Goal: Transaction & Acquisition: Purchase product/service

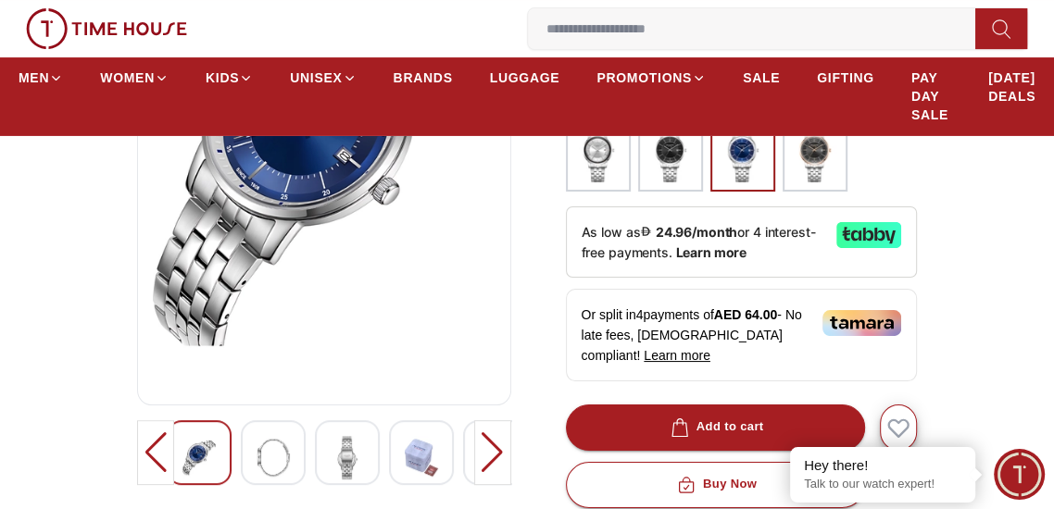
scroll to position [313, 0]
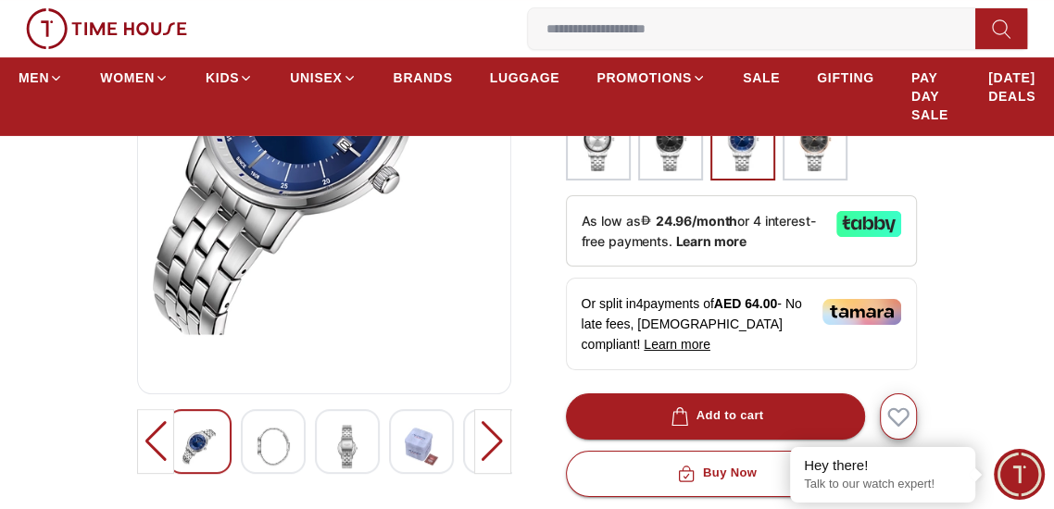
click at [351, 435] on img at bounding box center [347, 446] width 33 height 43
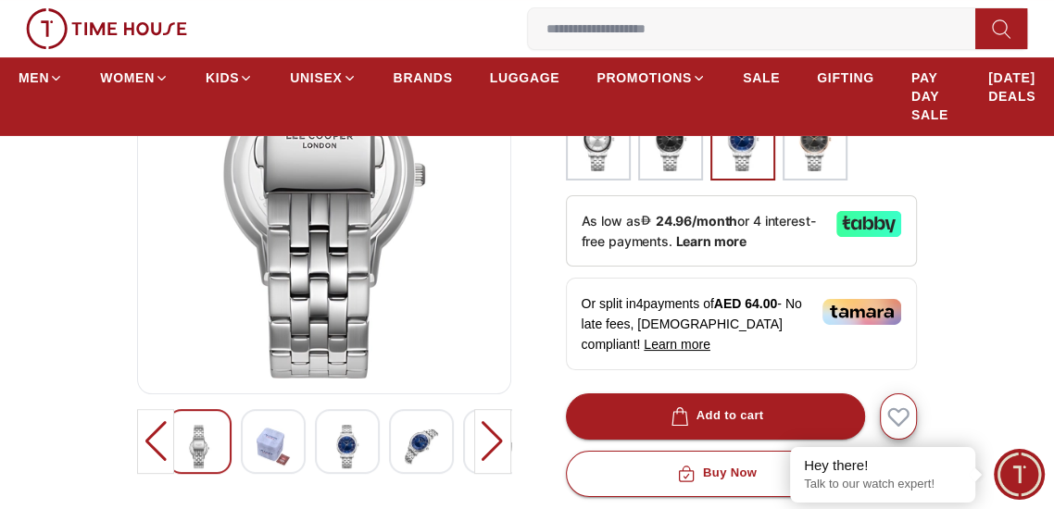
click at [493, 452] on div at bounding box center [492, 441] width 37 height 65
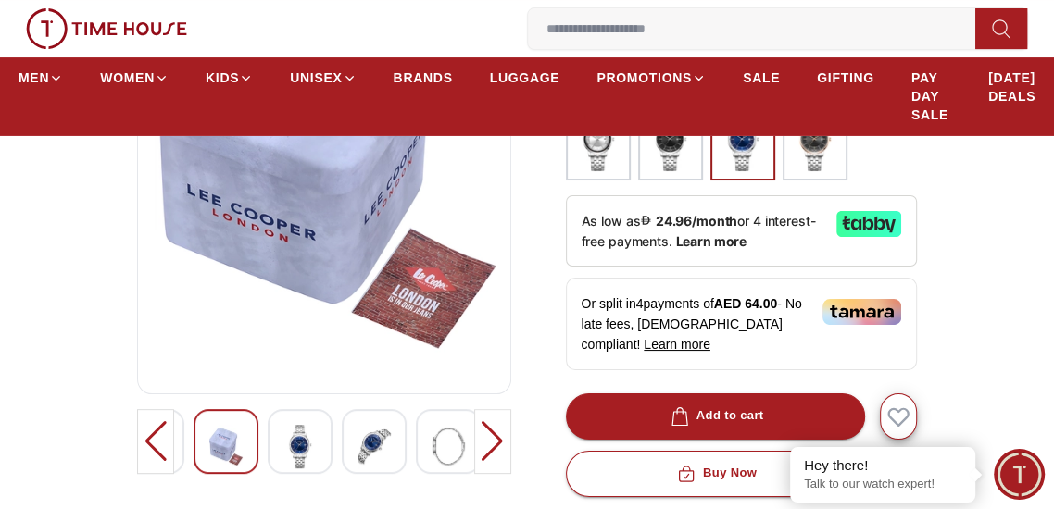
click at [484, 451] on div at bounding box center [492, 441] width 37 height 65
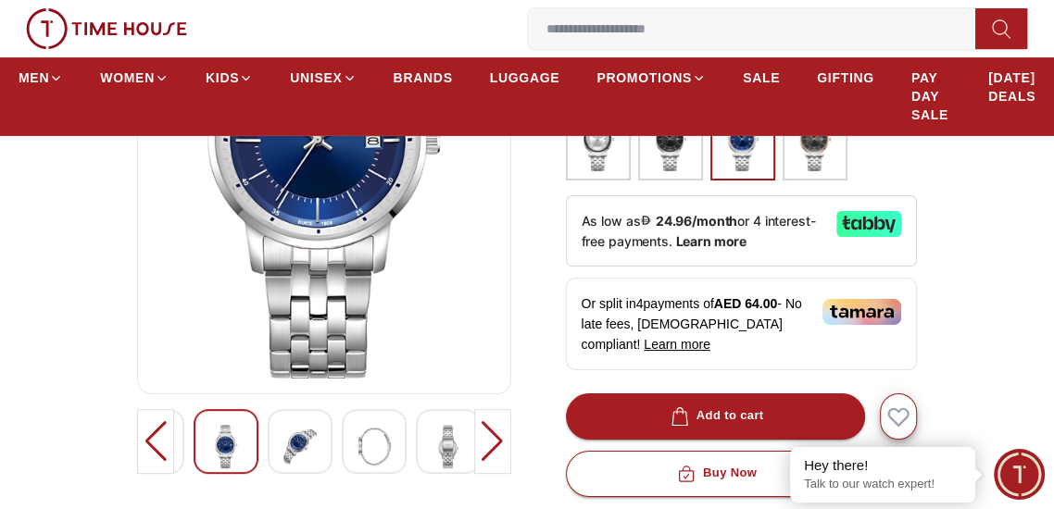
click at [485, 452] on div at bounding box center [492, 441] width 37 height 65
click at [489, 453] on div at bounding box center [492, 441] width 37 height 65
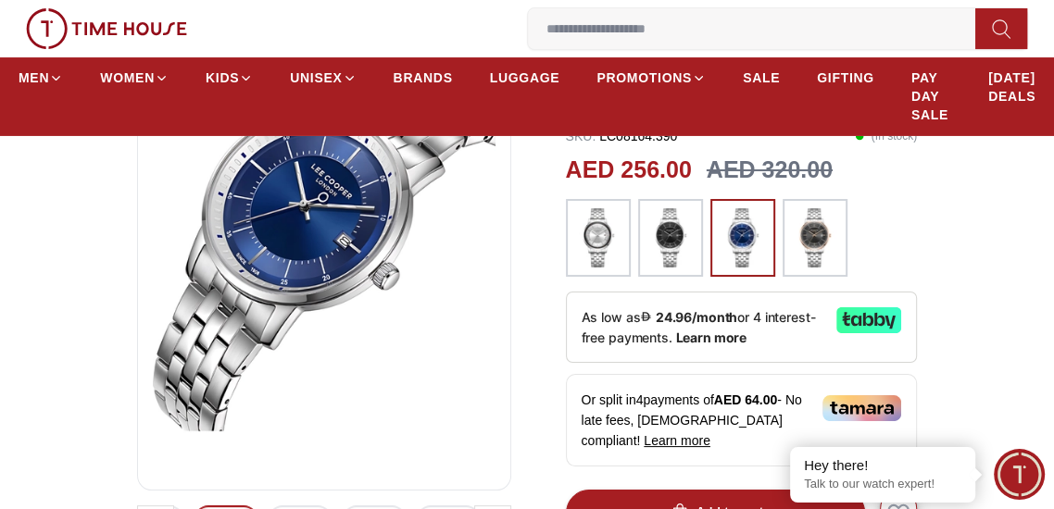
scroll to position [221, 0]
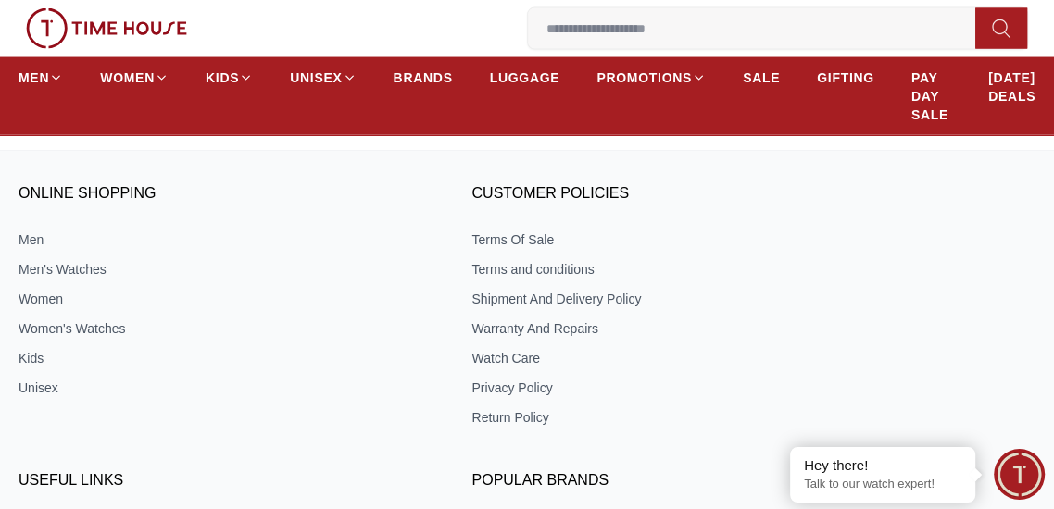
scroll to position [2537, 0]
